Goal: Information Seeking & Learning: Find specific fact

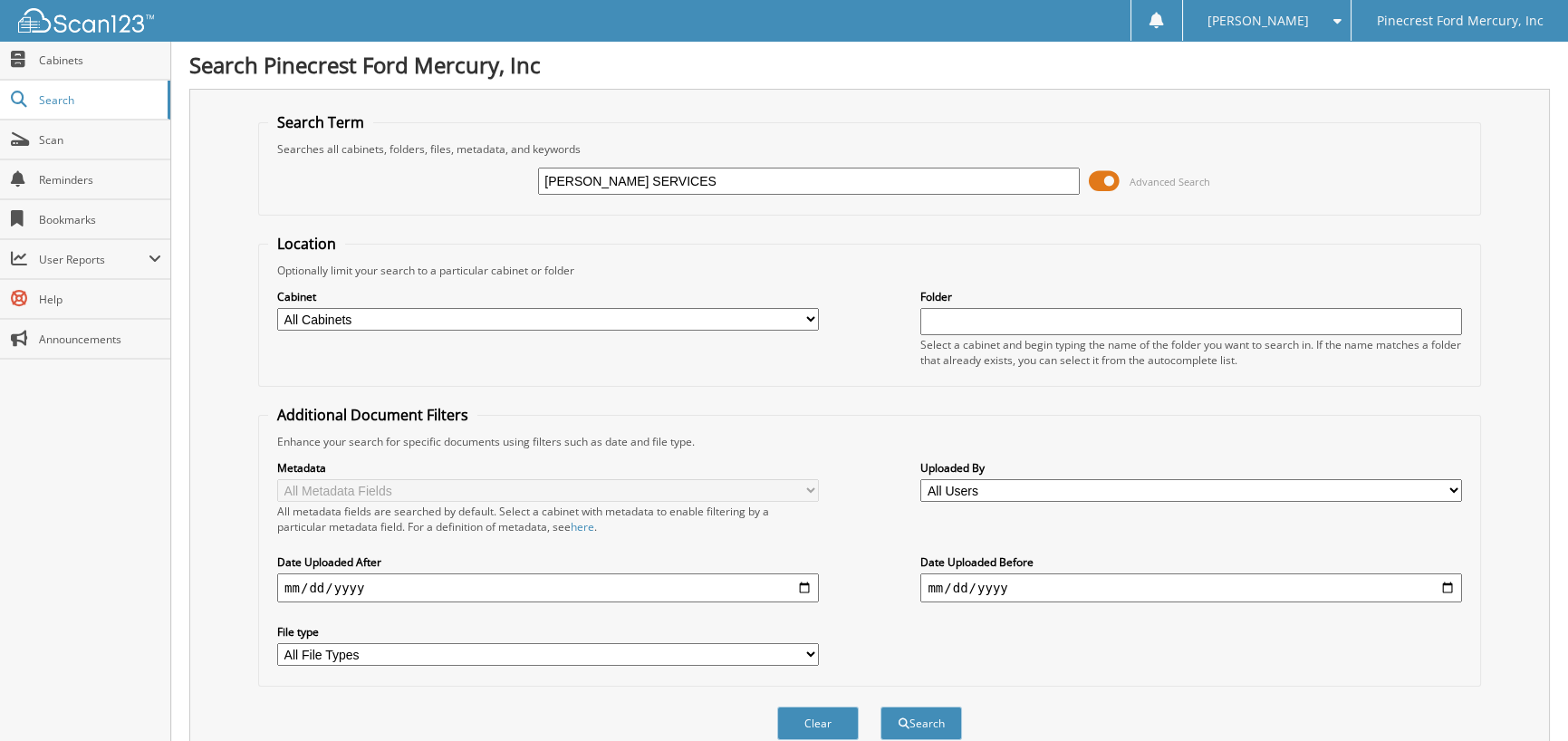
drag, startPoint x: 730, startPoint y: 189, endPoint x: 477, endPoint y: 219, distance: 254.8
click at [484, 219] on form "Search Term Searches all cabinets, folders, files, metadata, and keywords [PERS…" at bounding box center [869, 435] width 1223 height 647
type input "REA76379"
click at [881, 706] on button "Search" at bounding box center [921, 722] width 82 height 33
drag, startPoint x: 636, startPoint y: 180, endPoint x: 139, endPoint y: 160, distance: 497.4
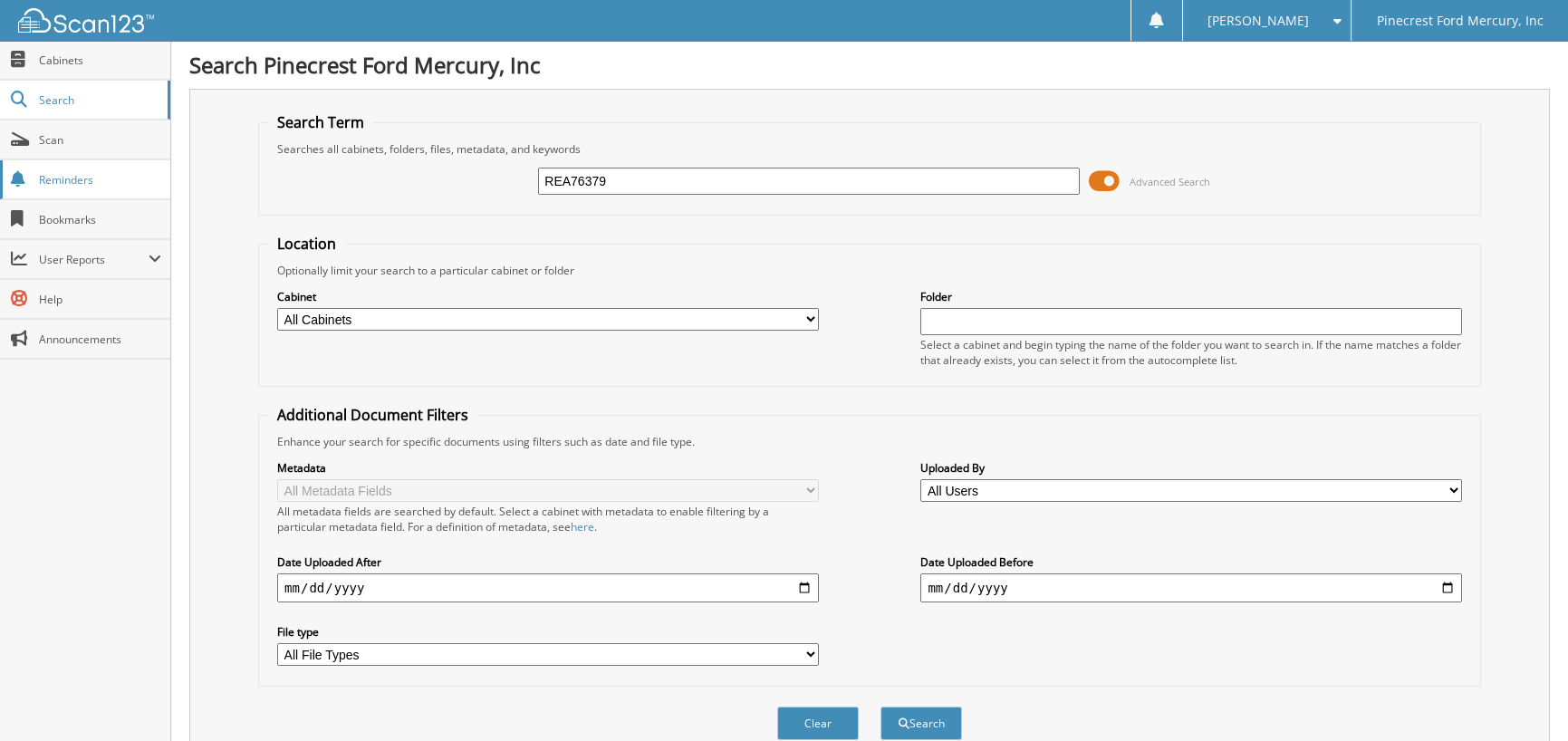
click at [144, 162] on body "[PERSON_NAME] Settings Logout Pinecrest Ford Mercury, Inc Close Cabinets Search…" at bounding box center [784, 505] width 1568 height 1011
type input "SFB31840"
click at [881, 706] on button "Search" at bounding box center [921, 722] width 82 height 33
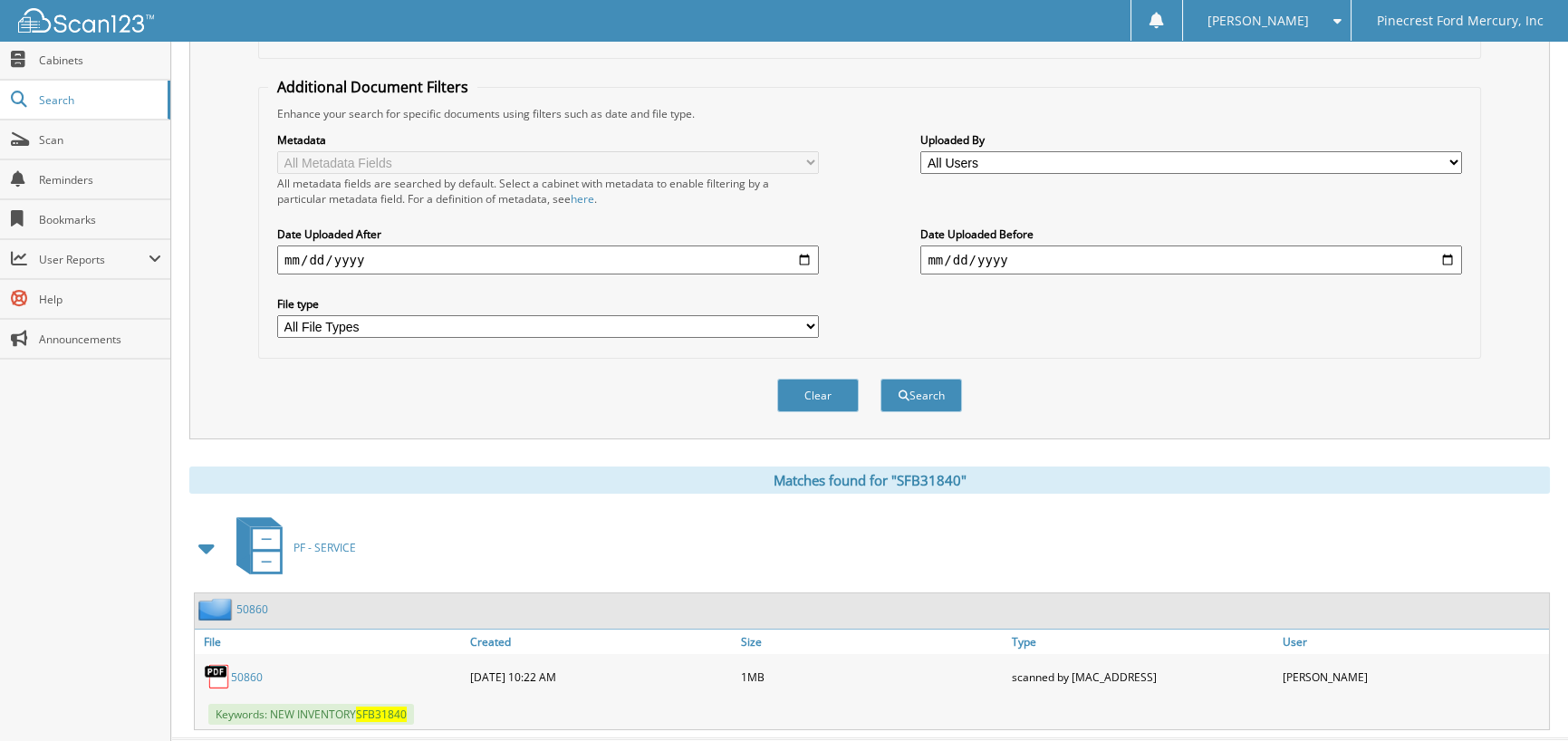
scroll to position [359, 0]
